Goal: Task Accomplishment & Management: Manage account settings

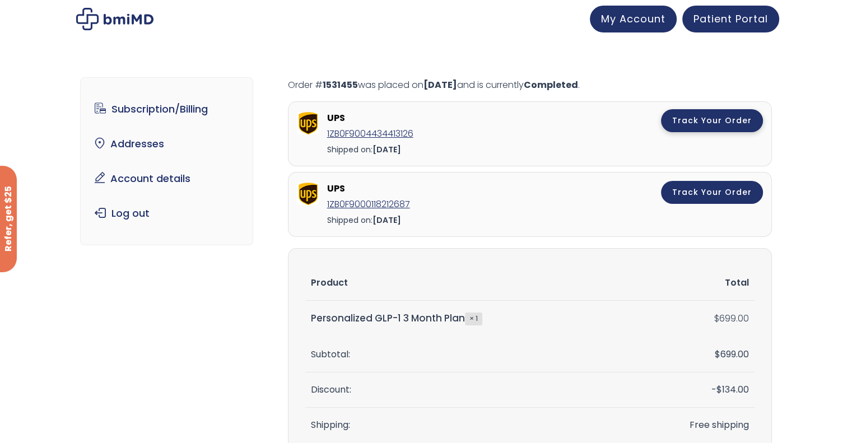
click at [710, 119] on link "Track Your Order" at bounding box center [712, 120] width 102 height 23
click at [627, 16] on span "My Account" at bounding box center [633, 17] width 64 height 14
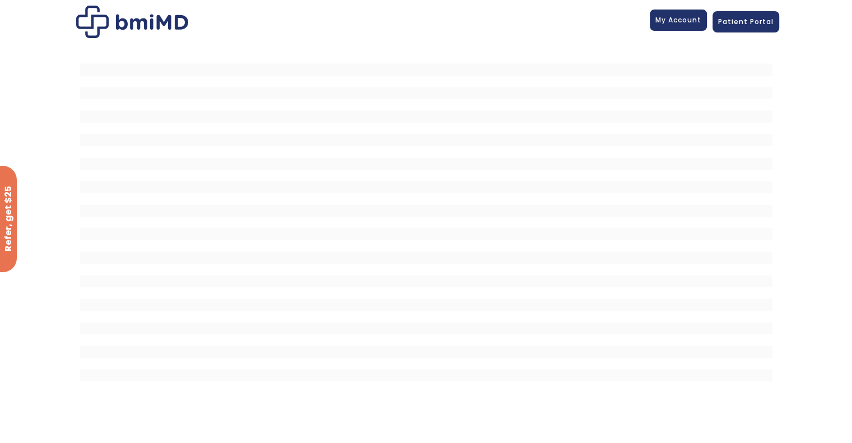
click at [681, 22] on span "My Account" at bounding box center [678, 20] width 46 height 10
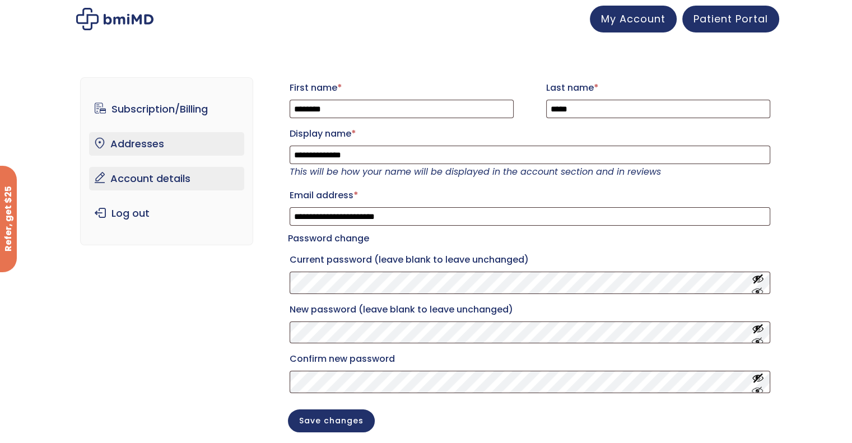
click at [137, 143] on link "Addresses" at bounding box center [166, 144] width 155 height 24
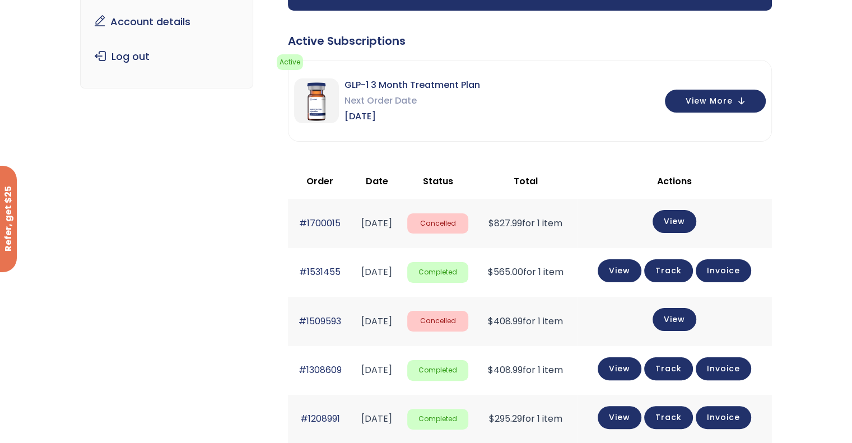
scroll to position [171, 0]
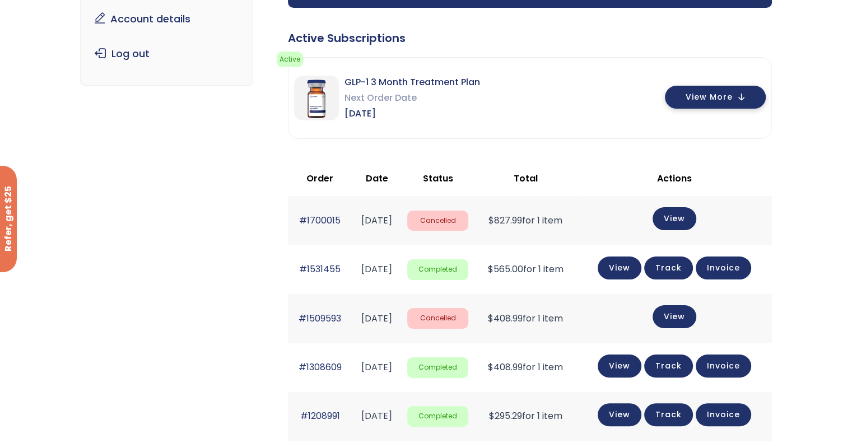
click at [718, 93] on span "View More" at bounding box center [708, 96] width 47 height 7
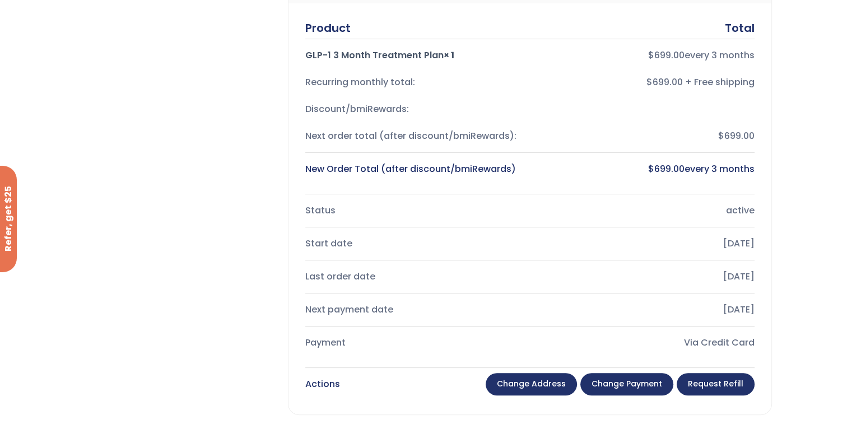
scroll to position [310, 0]
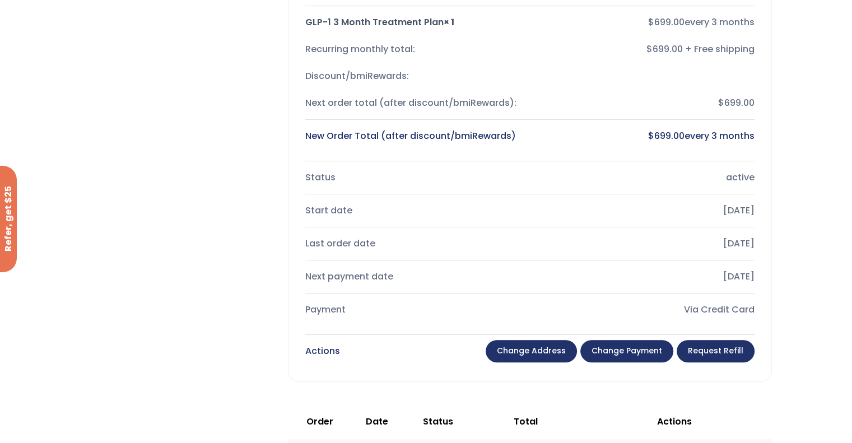
click at [624, 346] on link "Change payment" at bounding box center [626, 351] width 93 height 22
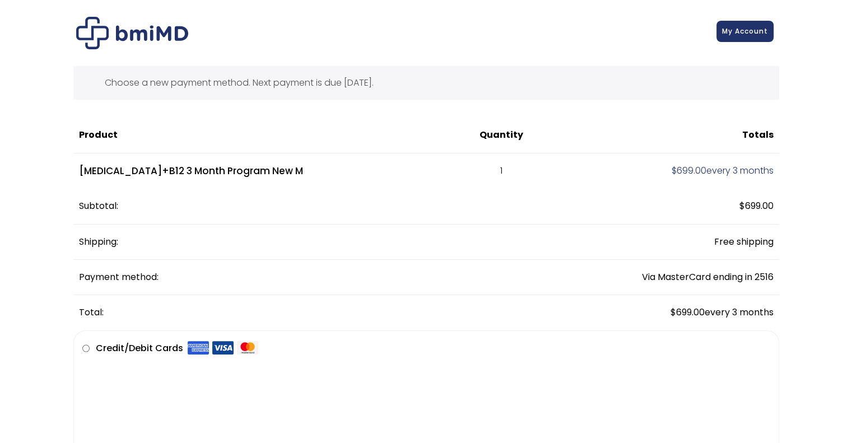
click at [740, 32] on span "My Account" at bounding box center [745, 31] width 46 height 10
